Goal: Task Accomplishment & Management: Manage account settings

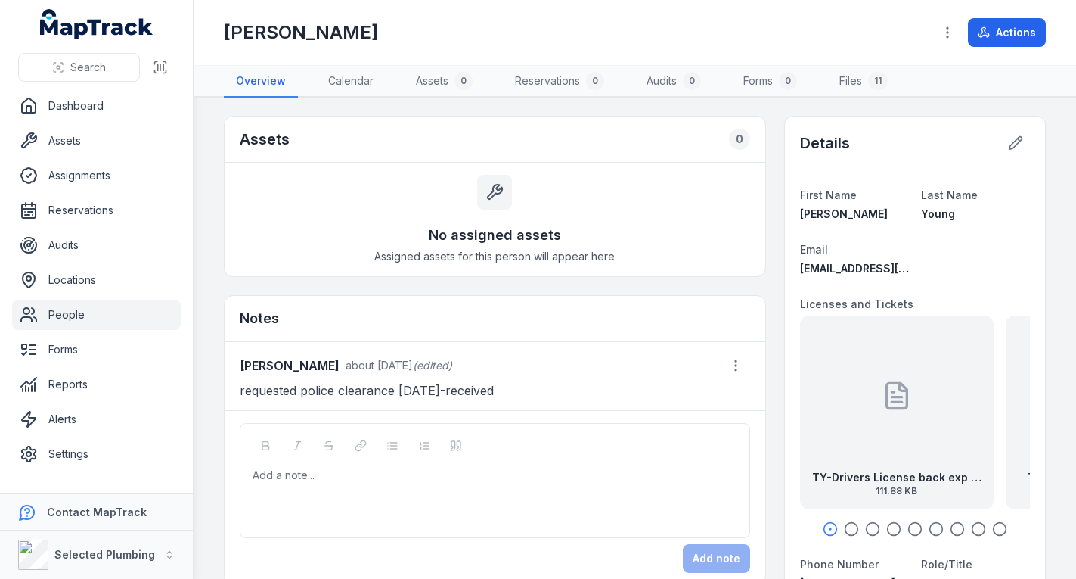
click at [111, 306] on link "People" at bounding box center [96, 315] width 169 height 30
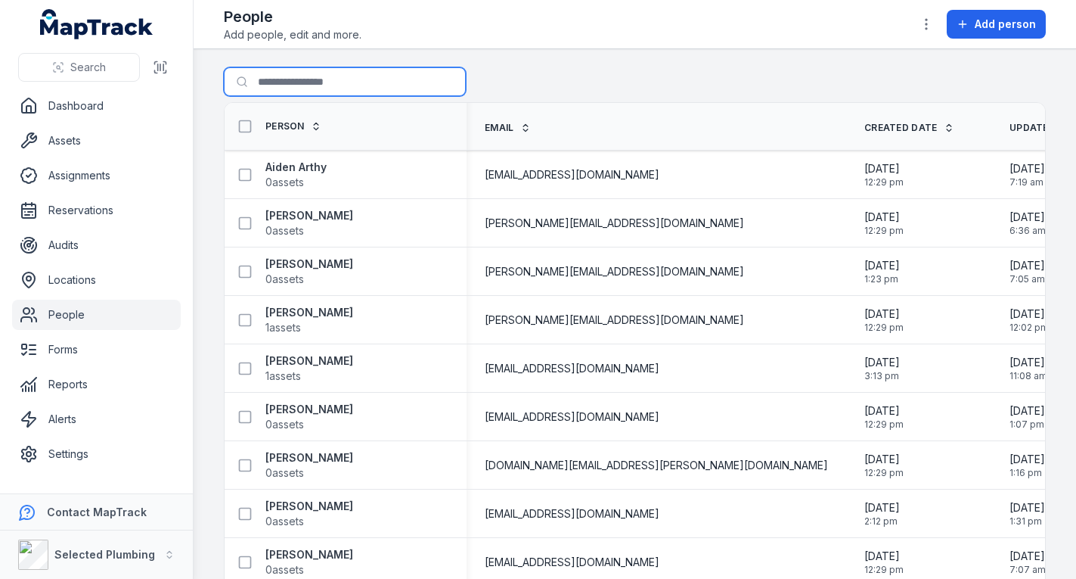
click at [341, 80] on input "Search for people" at bounding box center [345, 81] width 242 height 29
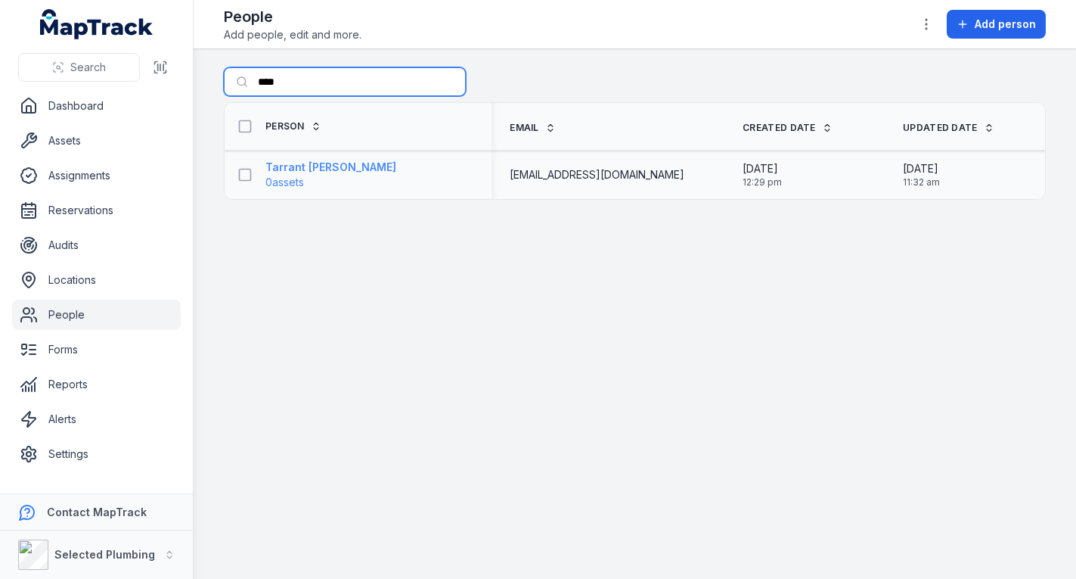
type input "****"
click at [318, 165] on strong "Tarrant [PERSON_NAME]" at bounding box center [331, 167] width 131 height 15
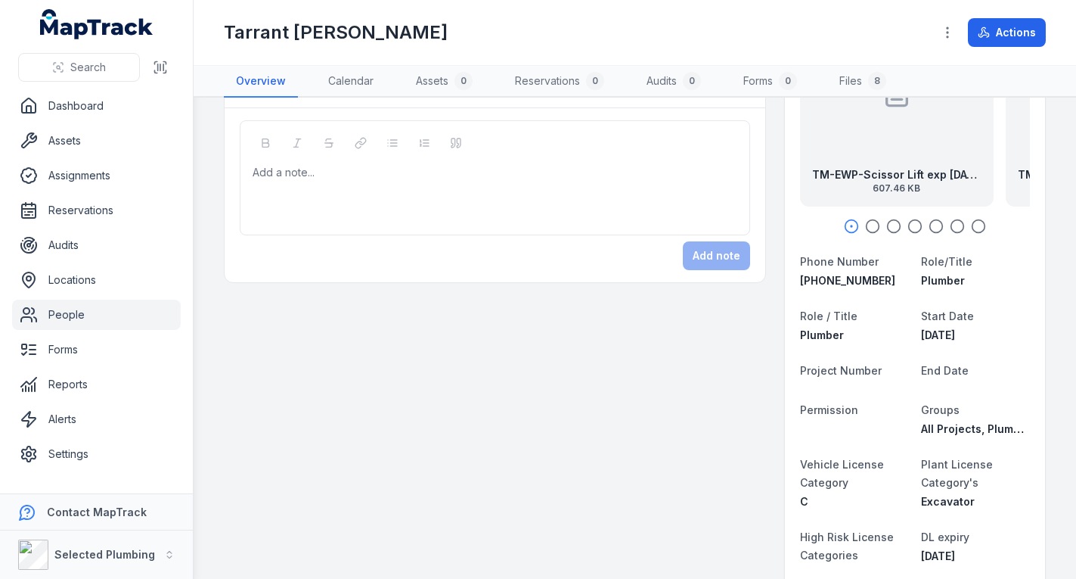
scroll to position [76, 0]
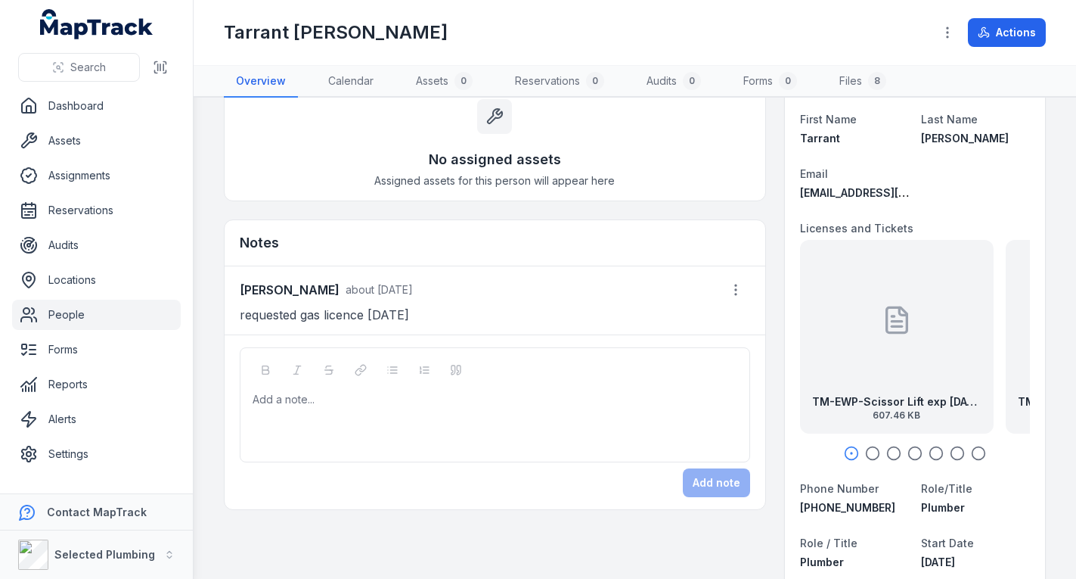
click at [865, 453] on icon "button" at bounding box center [872, 453] width 15 height 15
click at [887, 453] on icon "button" at bounding box center [894, 453] width 15 height 15
click at [908, 452] on icon "button" at bounding box center [915, 453] width 15 height 15
click at [929, 452] on icon "button" at bounding box center [936, 453] width 15 height 15
click at [951, 452] on circle "button" at bounding box center [957, 453] width 13 height 13
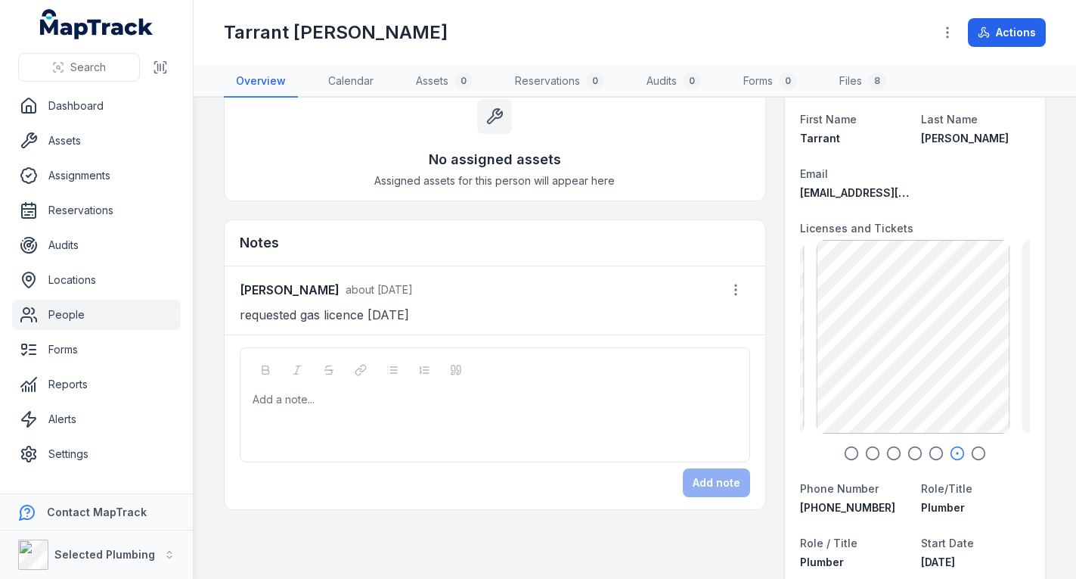
click at [972, 452] on circle "button" at bounding box center [978, 453] width 13 height 13
click at [956, 374] on div "TM-Plumbing Licence [DATE] 595.86 KB" at bounding box center [930, 337] width 194 height 194
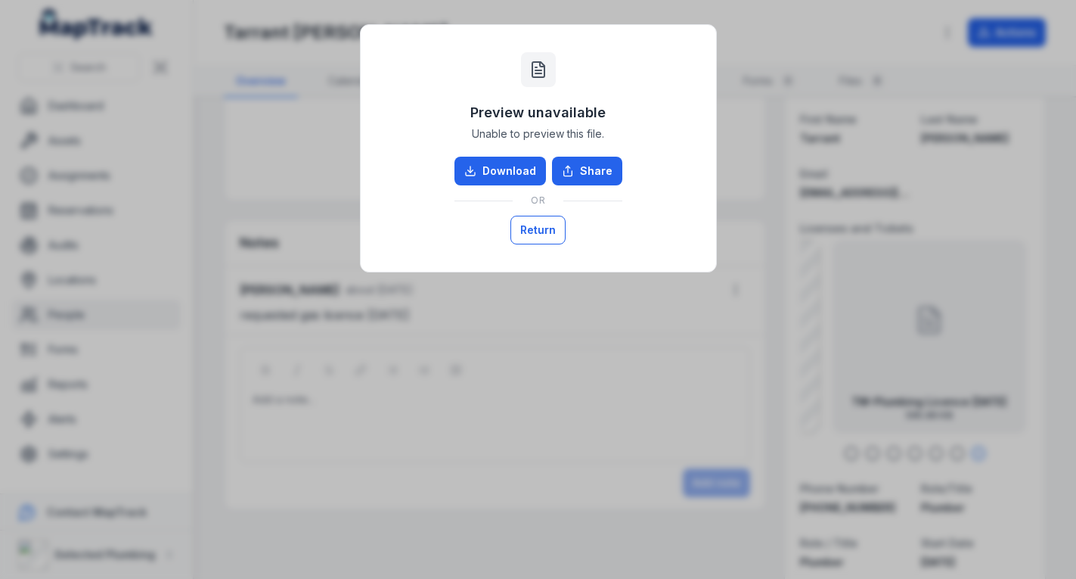
click at [550, 228] on button "Return" at bounding box center [538, 230] width 55 height 29
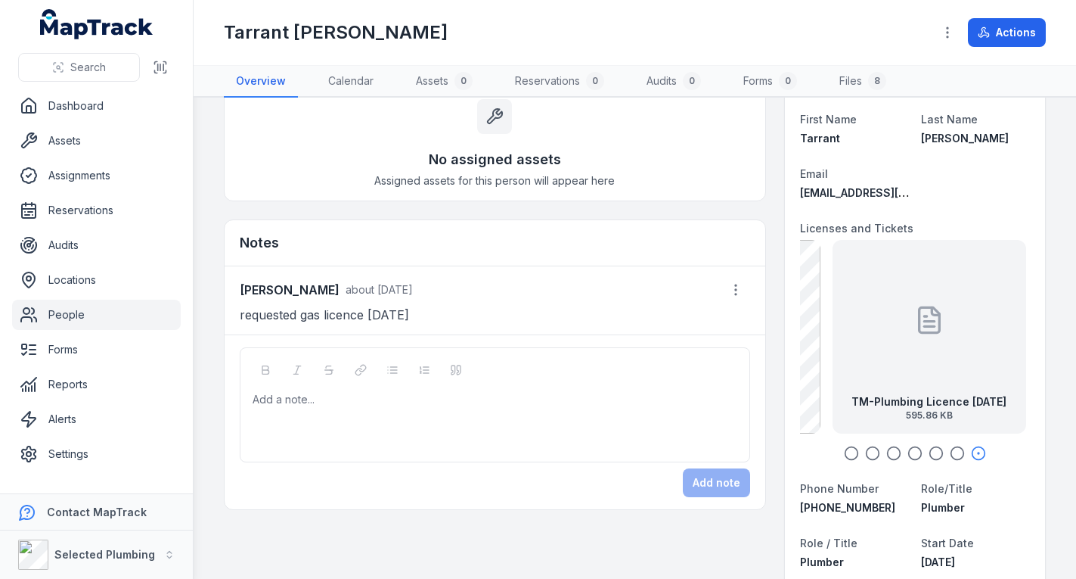
click at [924, 345] on div at bounding box center [930, 320] width 30 height 136
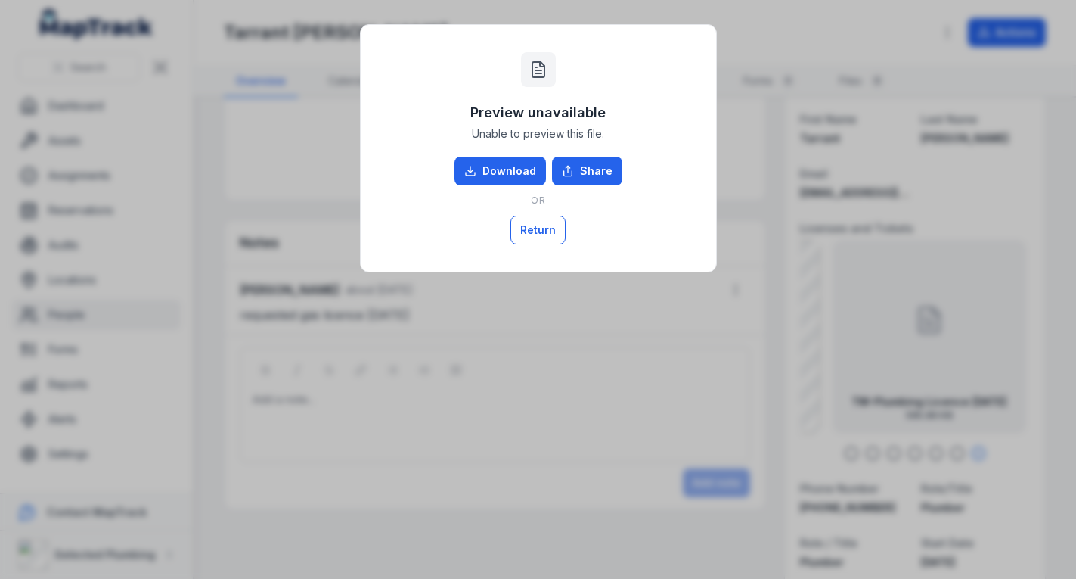
click at [543, 219] on button "Return" at bounding box center [538, 230] width 55 height 29
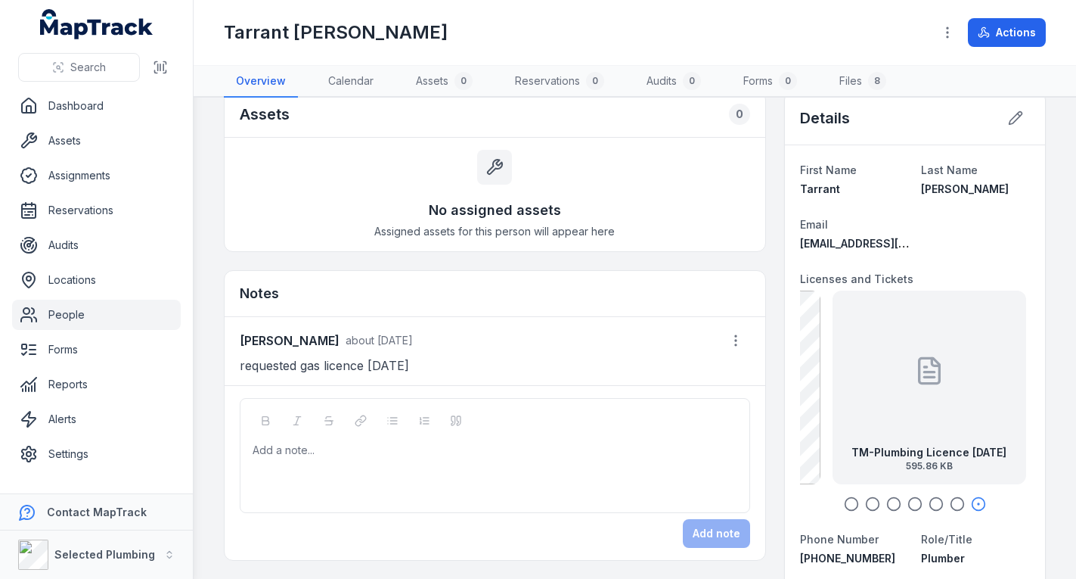
scroll to position [0, 0]
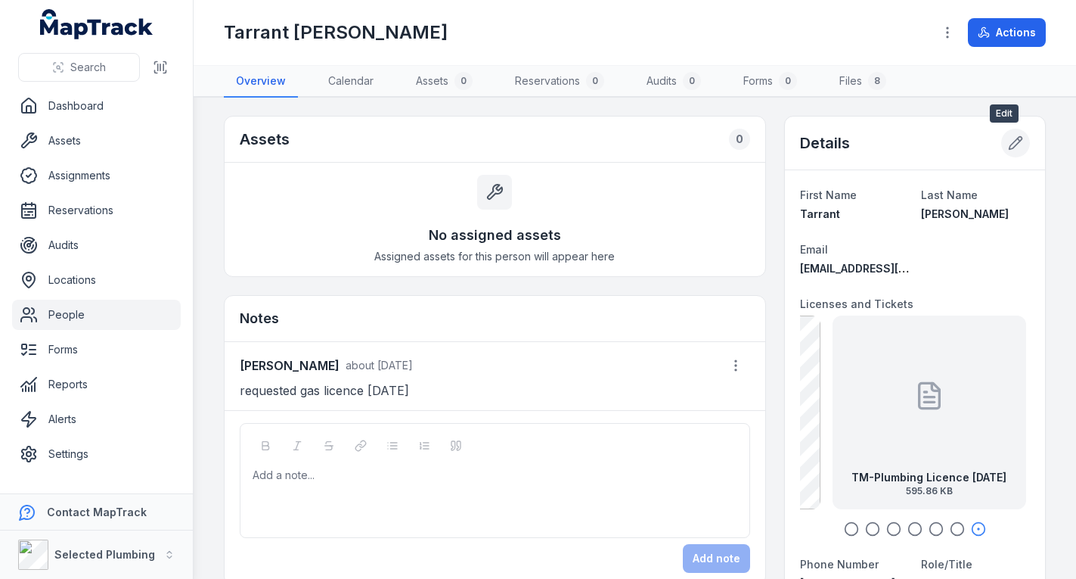
click at [1001, 138] on button at bounding box center [1015, 143] width 29 height 29
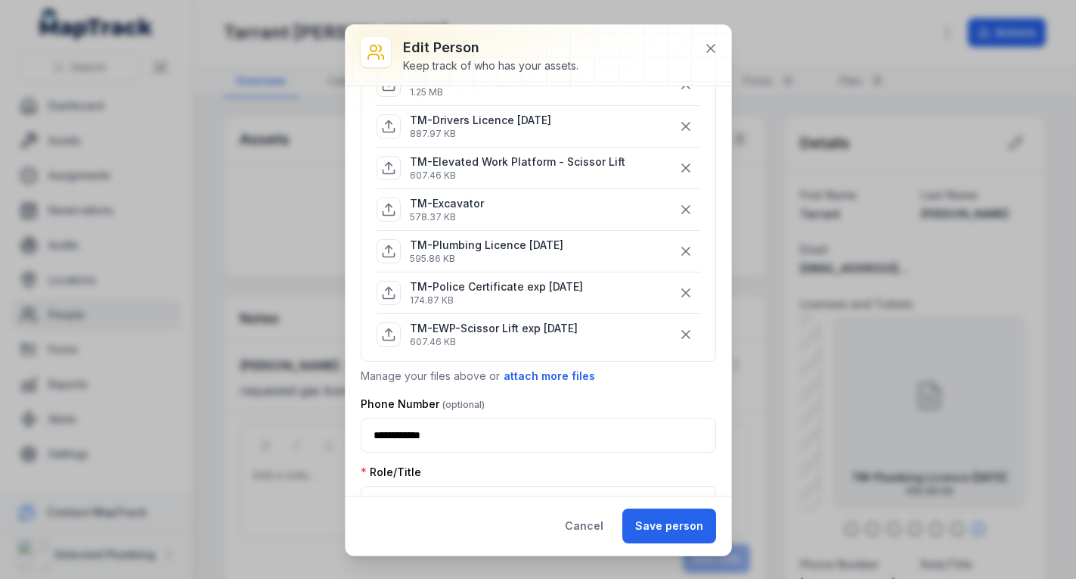
scroll to position [227, 0]
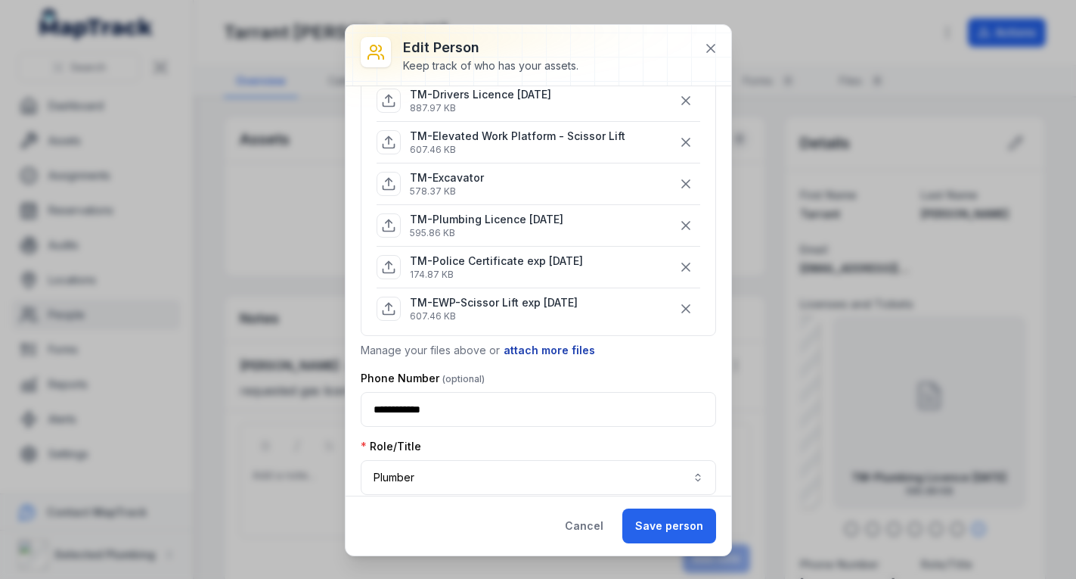
click at [524, 344] on button "attach more files" at bounding box center [549, 350] width 93 height 17
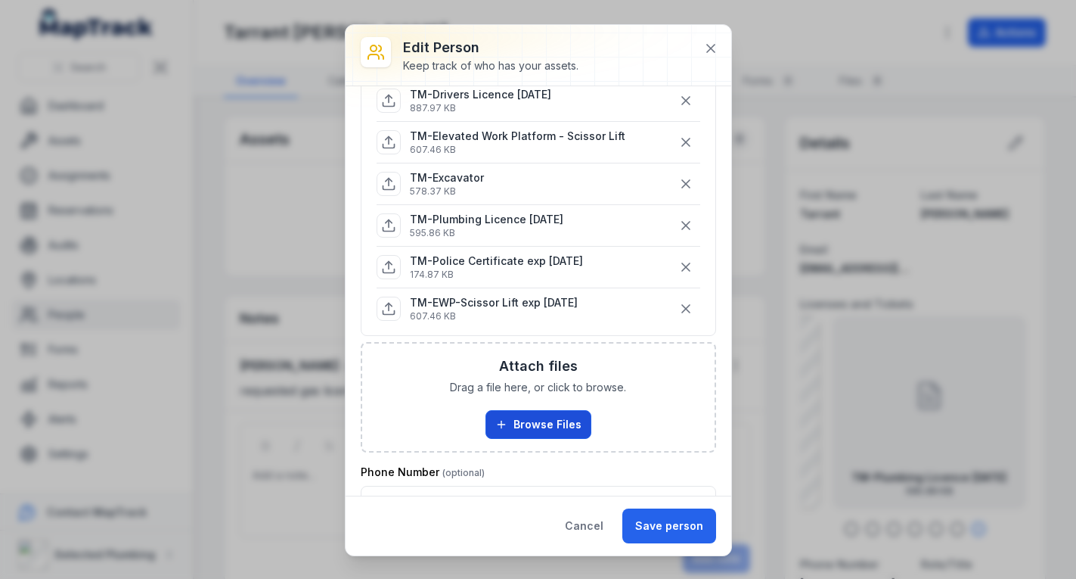
click at [530, 418] on button "Browse Files" at bounding box center [539, 424] width 106 height 29
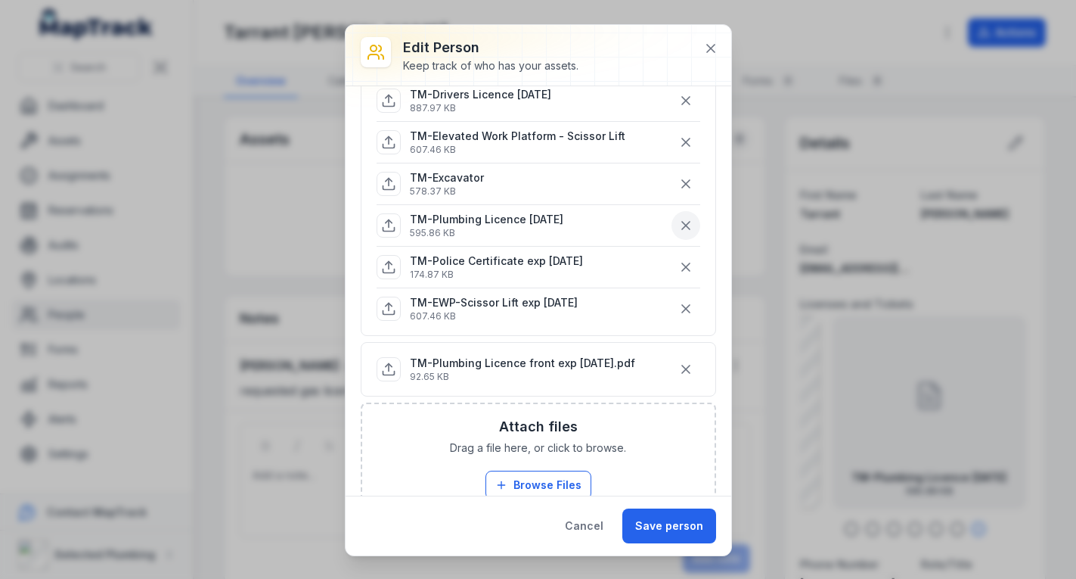
click at [679, 221] on icon "button" at bounding box center [686, 225] width 15 height 15
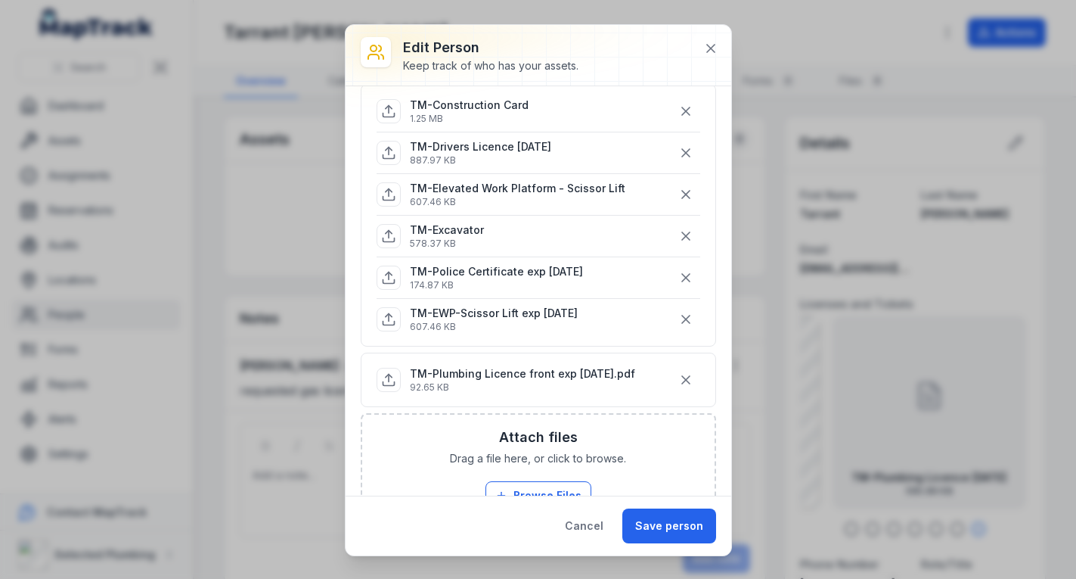
scroll to position [151, 0]
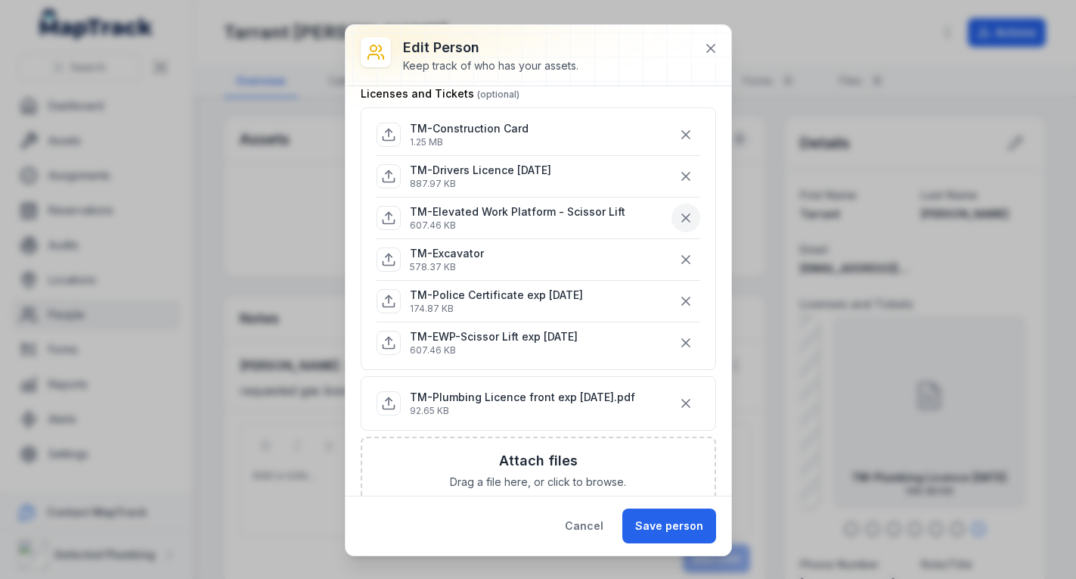
click at [679, 214] on icon "button" at bounding box center [686, 217] width 15 height 15
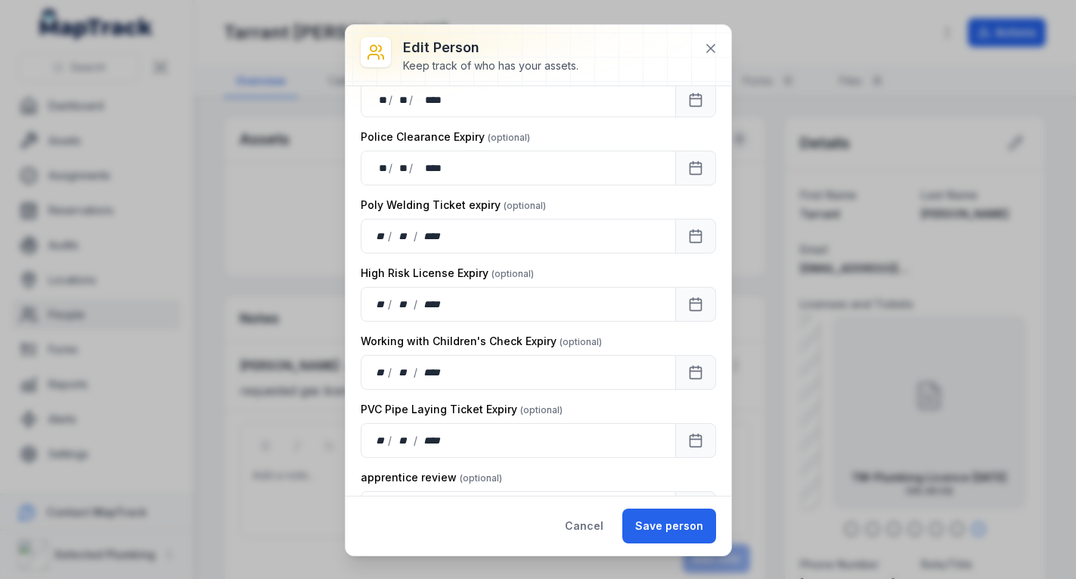
scroll to position [1485, 0]
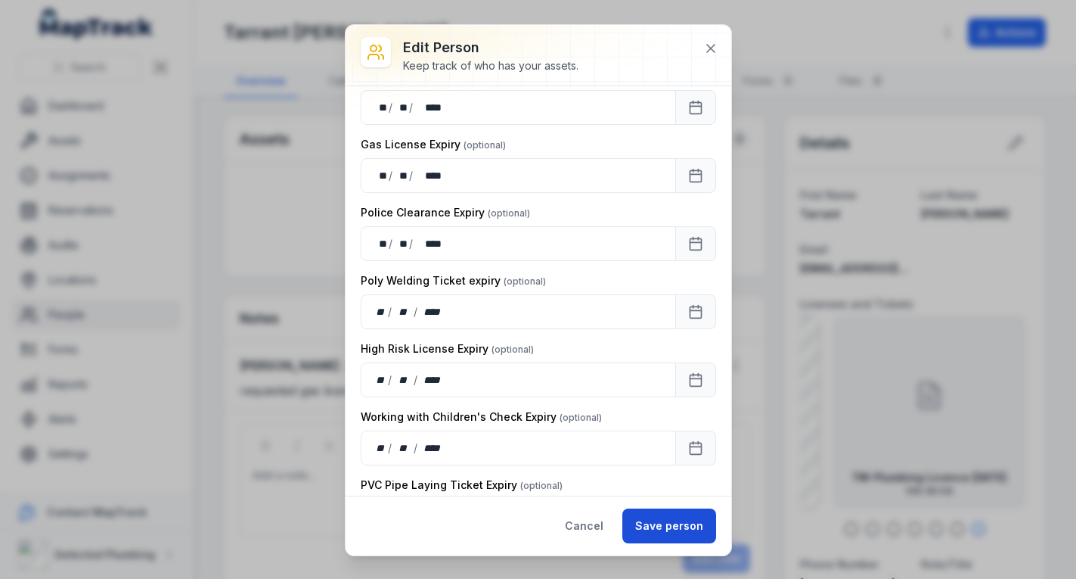
click at [670, 522] on button "Save person" at bounding box center [670, 525] width 94 height 35
click at [570, 524] on button "Cancel" at bounding box center [584, 525] width 64 height 35
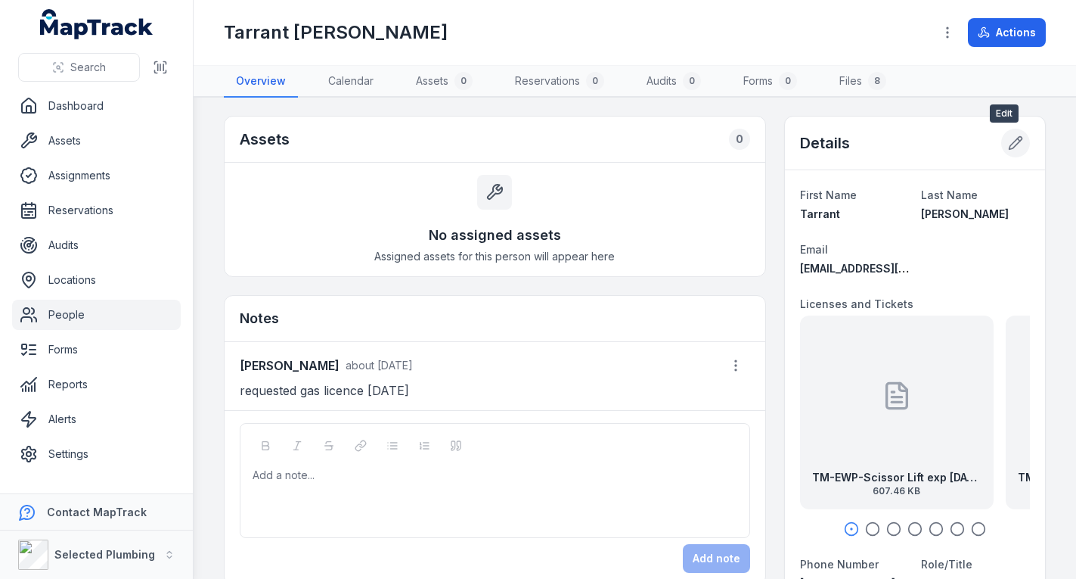
click at [1008, 142] on icon at bounding box center [1015, 142] width 15 height 15
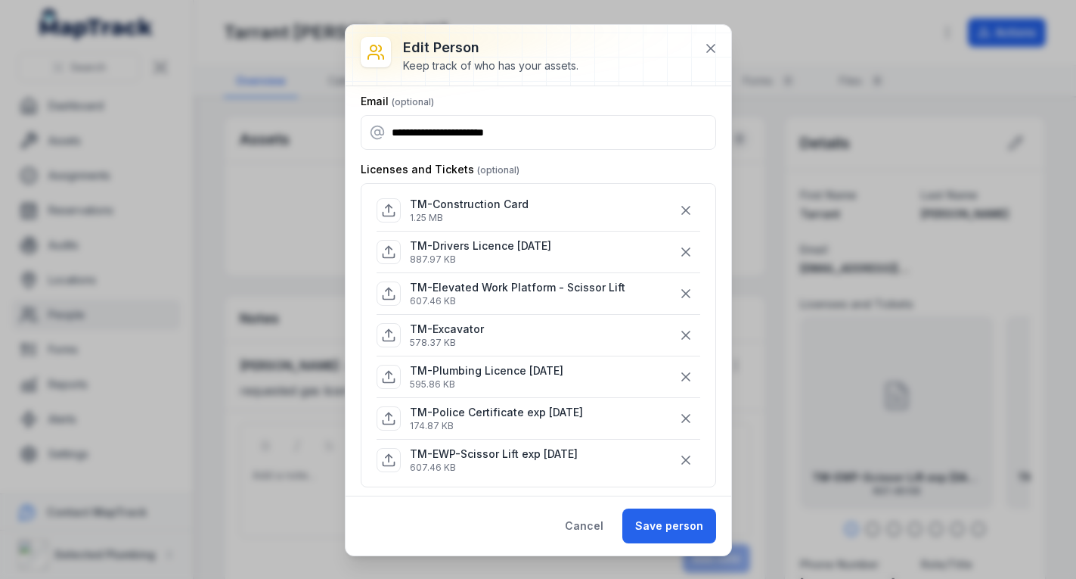
scroll to position [151, 0]
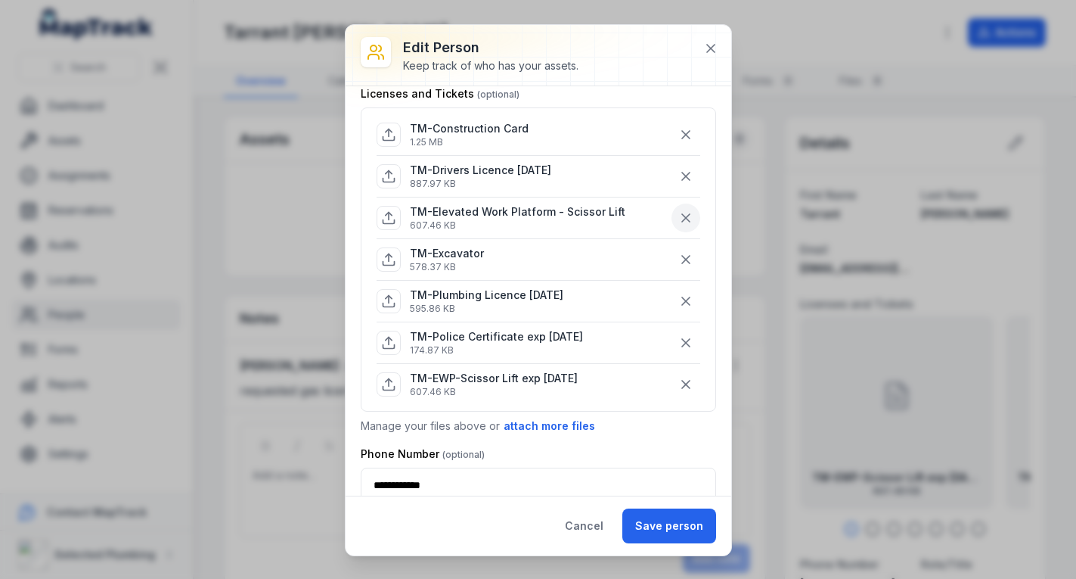
click at [679, 212] on icon "button" at bounding box center [686, 217] width 15 height 15
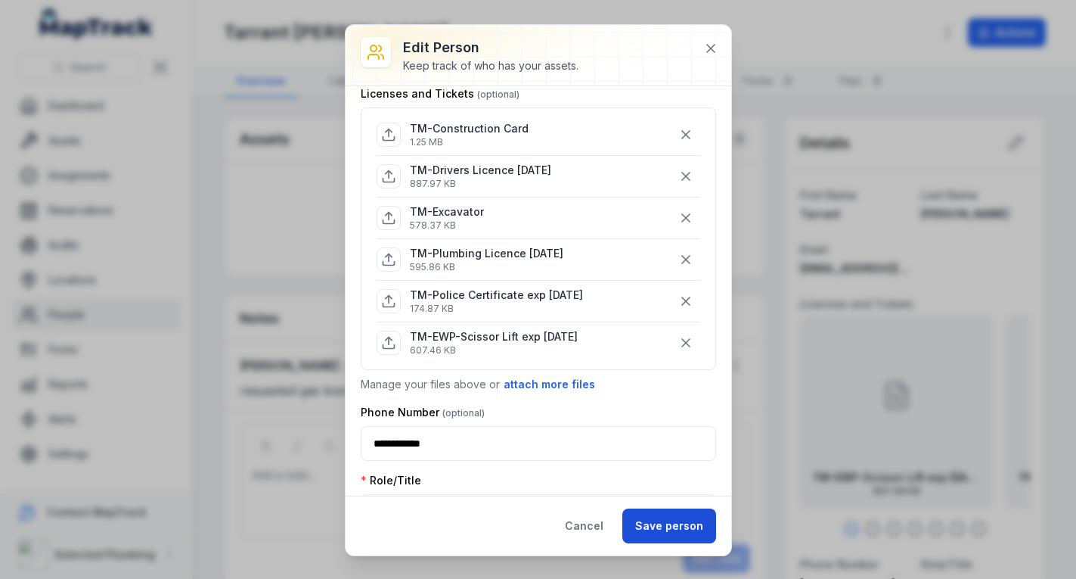
click at [669, 520] on button "Save person" at bounding box center [670, 525] width 94 height 35
